Goal: Task Accomplishment & Management: Use online tool/utility

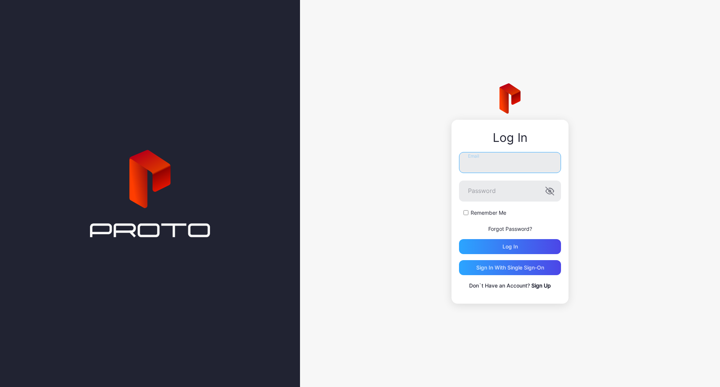
type input "**********"
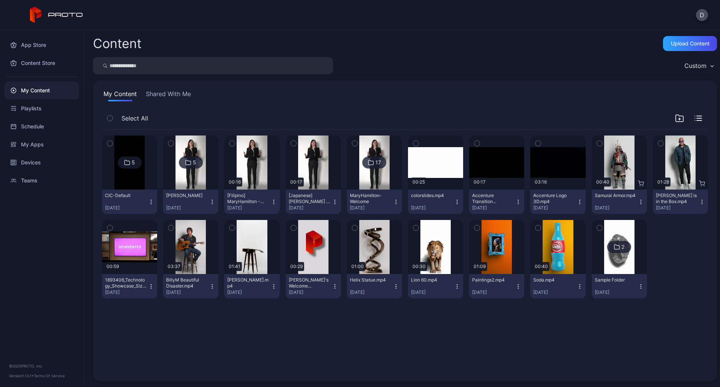
click at [190, 161] on icon at bounding box center [188, 162] width 6 height 9
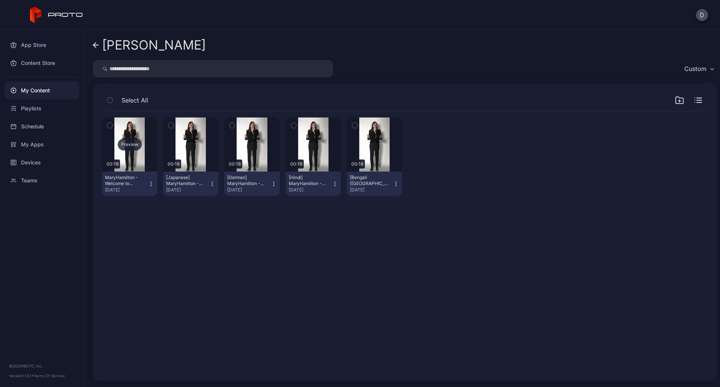
click at [128, 146] on div "Preview" at bounding box center [130, 144] width 24 height 12
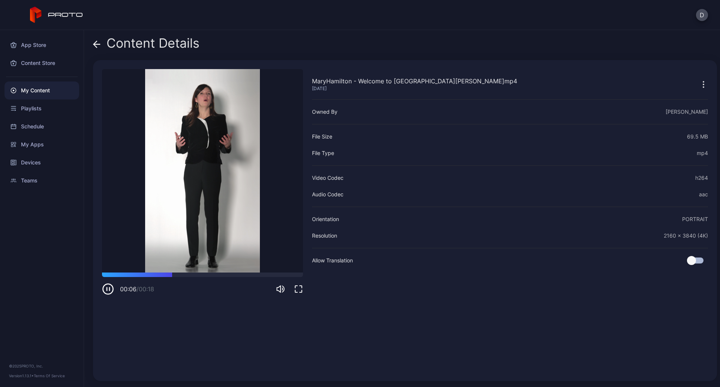
click at [109, 289] on icon "button" at bounding box center [109, 288] width 0 height 3
click at [97, 42] on icon at bounding box center [96, 43] width 7 height 7
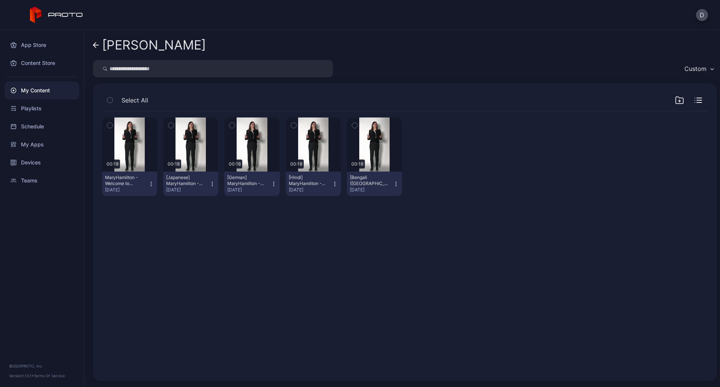
click at [150, 184] on icon "button" at bounding box center [151, 184] width 6 height 6
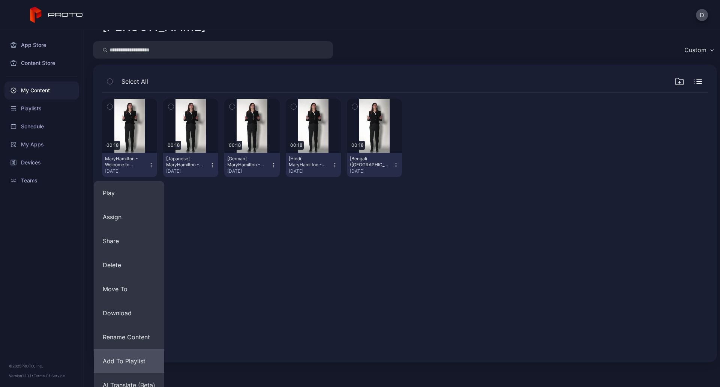
scroll to position [29, 0]
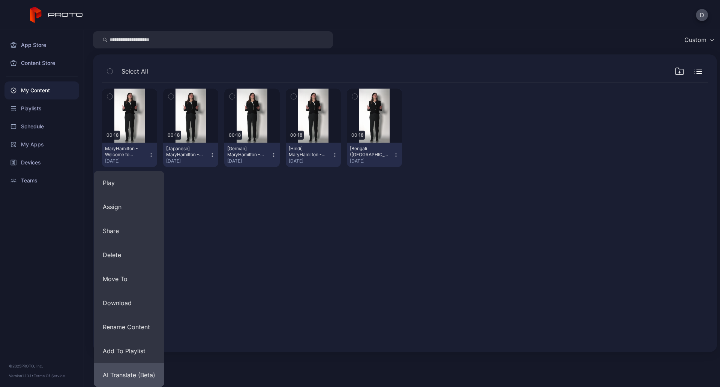
click at [136, 375] on button "AI Translate (Beta)" at bounding box center [129, 375] width 70 height 24
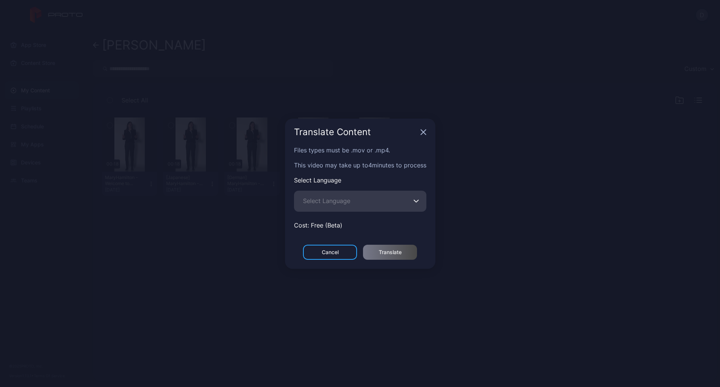
click at [417, 199] on icon "button" at bounding box center [417, 200] width 6 height 3
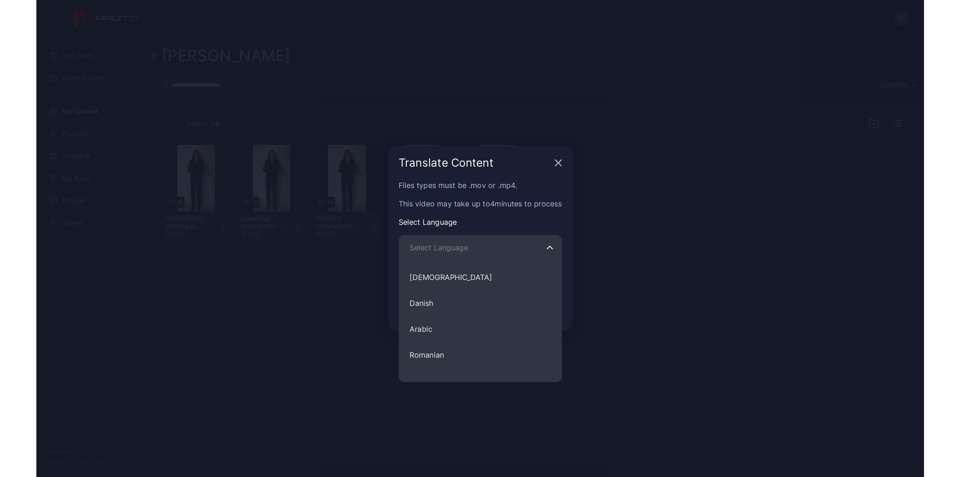
scroll to position [262, 0]
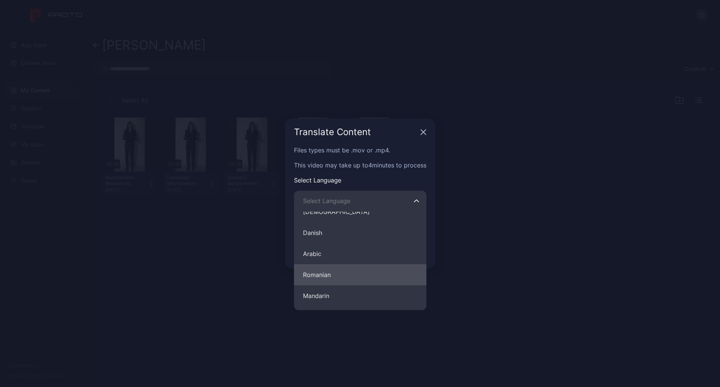
click at [342, 274] on button "Romanian" at bounding box center [360, 274] width 132 height 21
type input "********"
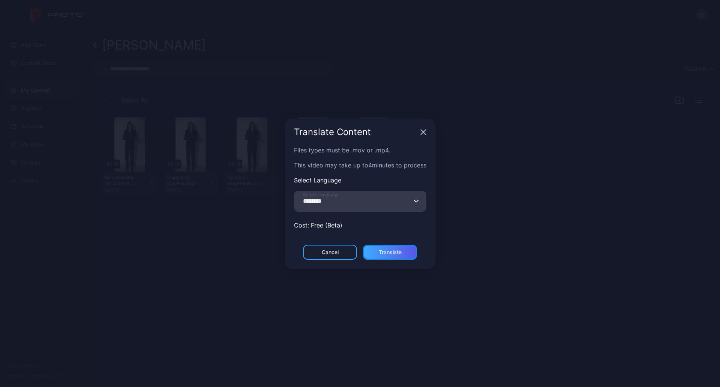
click at [393, 252] on div "Translate" at bounding box center [390, 252] width 23 height 6
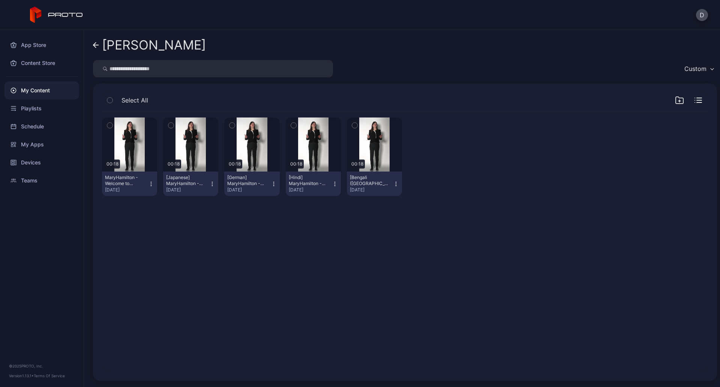
click at [58, 88] on div "My Content" at bounding box center [41, 90] width 75 height 18
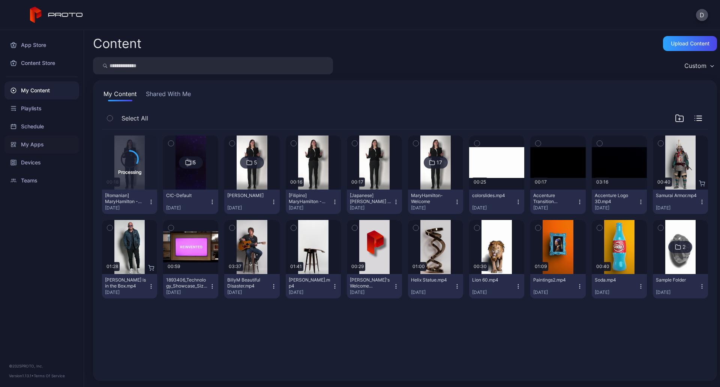
click at [36, 141] on div "My Apps" at bounding box center [41, 144] width 75 height 18
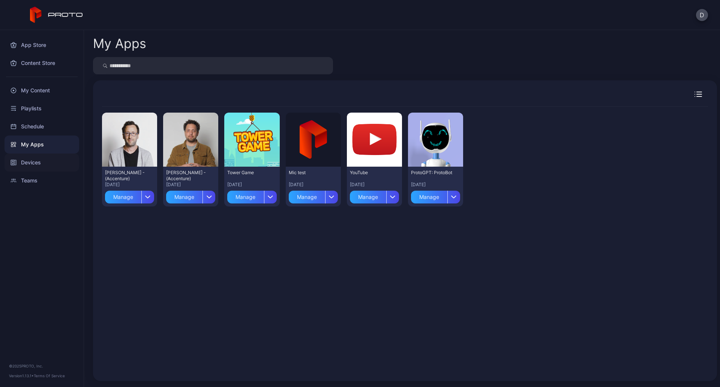
click at [32, 159] on div "Devices" at bounding box center [41, 162] width 75 height 18
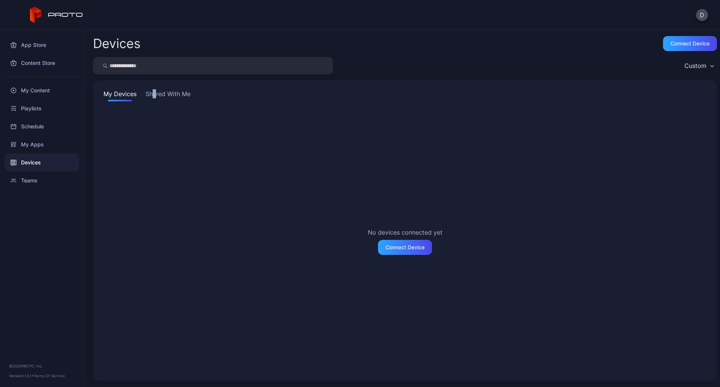
click at [154, 90] on div "My Devices Shared With Me No devices connected yet Connect Device" at bounding box center [405, 230] width 624 height 300
click at [154, 90] on button "Shared With Me" at bounding box center [168, 95] width 48 height 12
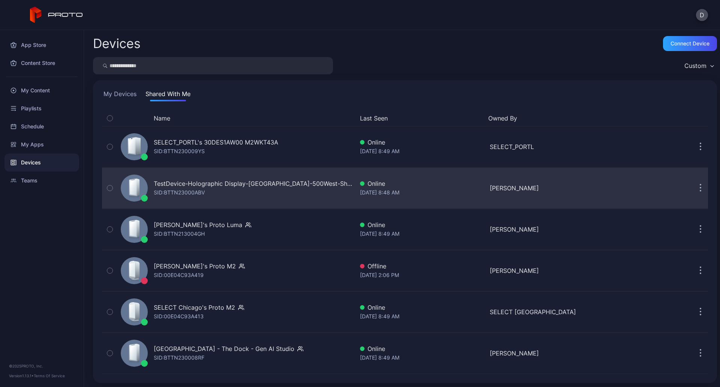
click at [218, 186] on div "TestDevice-Holographic Display-[GEOGRAPHIC_DATA]-500West-Showcase" at bounding box center [254, 183] width 200 height 9
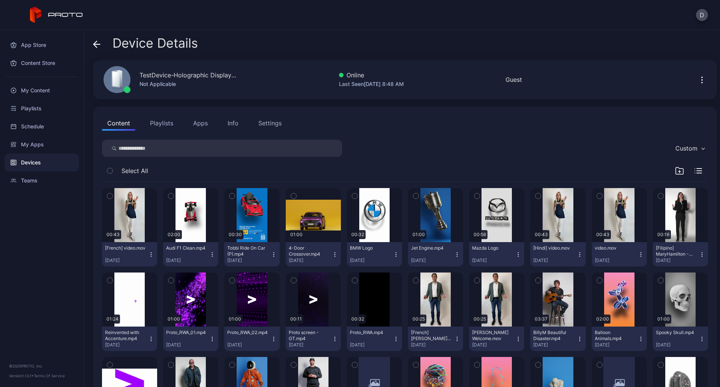
click at [200, 125] on button "Apps" at bounding box center [200, 122] width 25 height 15
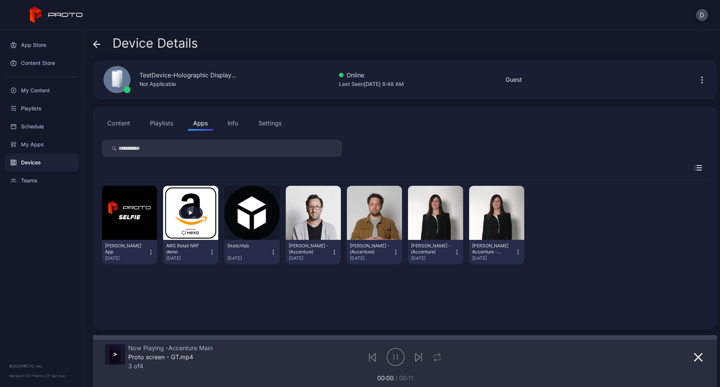
click at [186, 223] on button "button" at bounding box center [190, 213] width 55 height 54
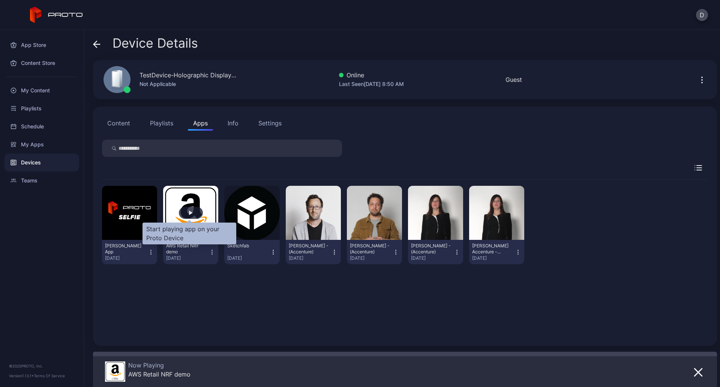
click at [189, 211] on div "button" at bounding box center [191, 212] width 4 height 4
click at [191, 250] on div "AWS Retail NRF demo" at bounding box center [186, 249] width 41 height 12
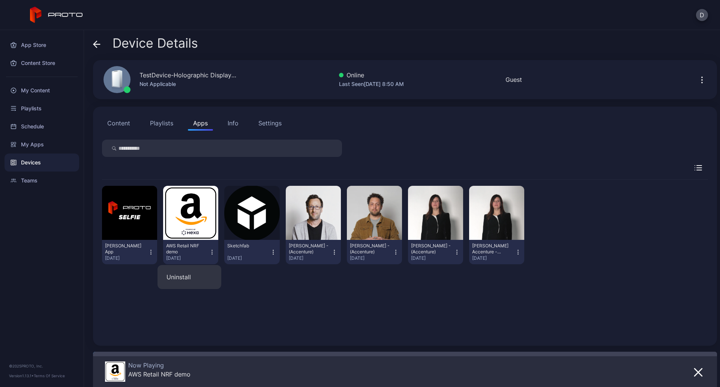
click at [240, 285] on div "[PERSON_NAME] App [DATE] AWS Retail NRF demo [DATE] Sketchfab [DATE] [PERSON_NA…" at bounding box center [405, 258] width 606 height 157
click at [45, 88] on div "My Content" at bounding box center [41, 90] width 75 height 18
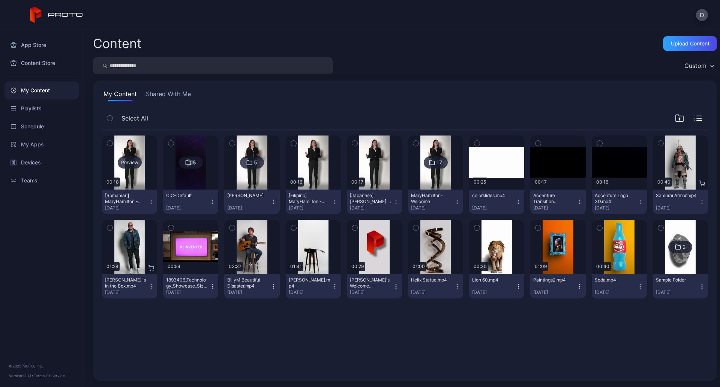
click at [126, 162] on div "Preview" at bounding box center [130, 162] width 24 height 12
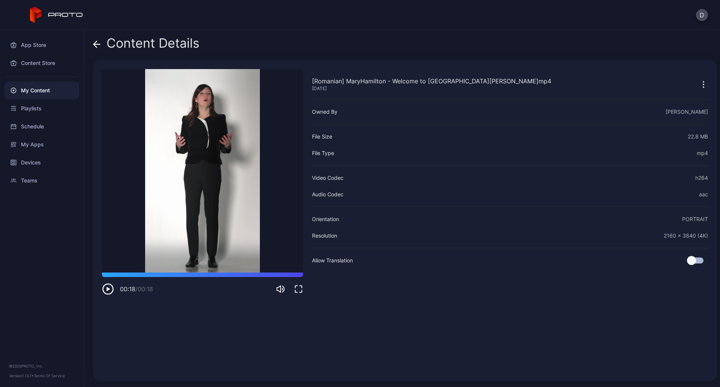
click at [94, 45] on icon at bounding box center [95, 44] width 3 height 6
